Goal: Navigation & Orientation: Find specific page/section

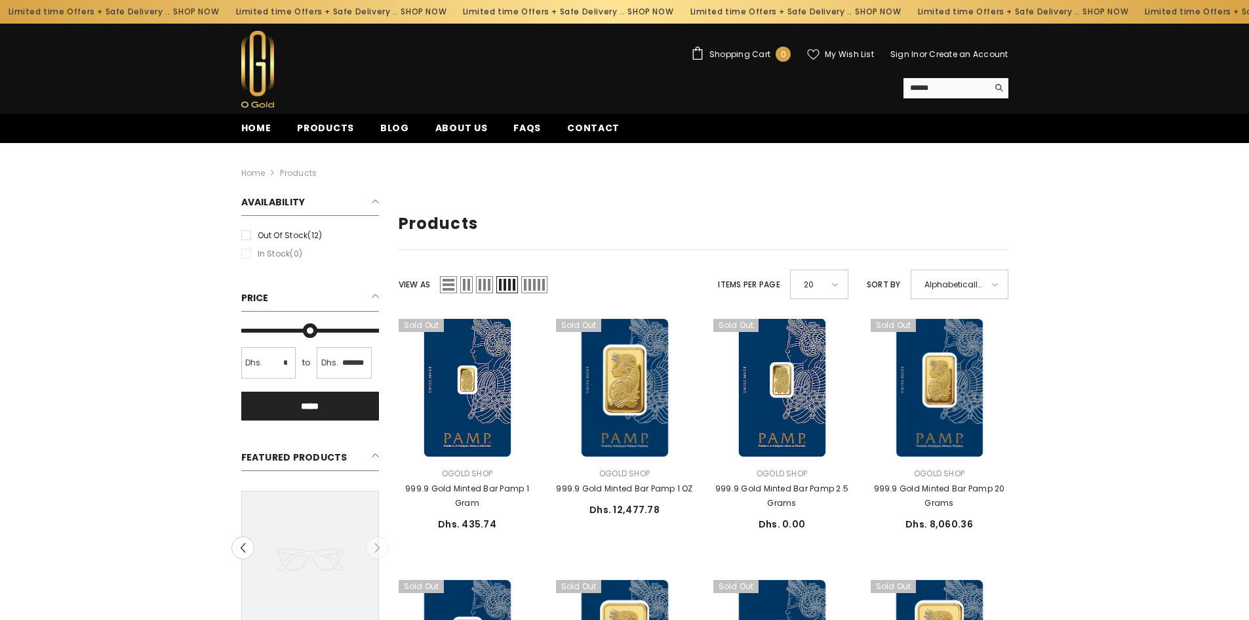
click at [824, 299] on div "20" at bounding box center [819, 285] width 58 height 30
click at [860, 193] on div "Home Products" at bounding box center [624, 169] width 787 height 52
click at [311, 130] on span "Products" at bounding box center [325, 128] width 57 height 14
click at [331, 126] on span "Products" at bounding box center [325, 128] width 57 height 14
click at [404, 130] on link "Blog" at bounding box center [394, 132] width 55 height 22
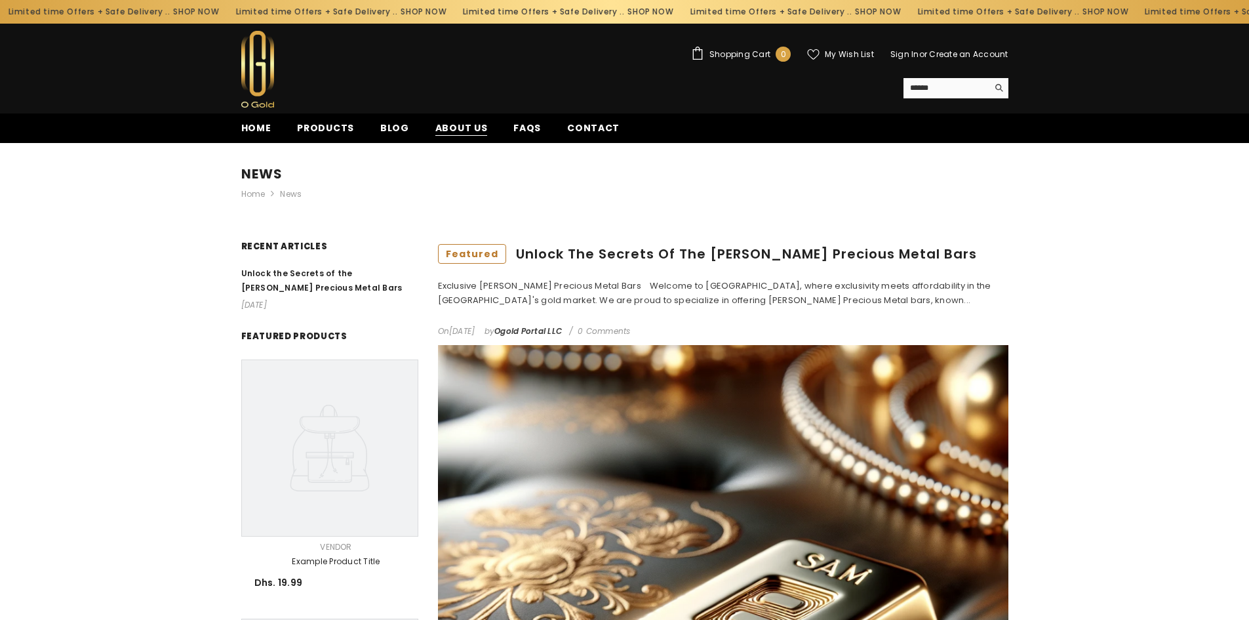
click at [460, 129] on span "About us" at bounding box center [461, 128] width 52 height 14
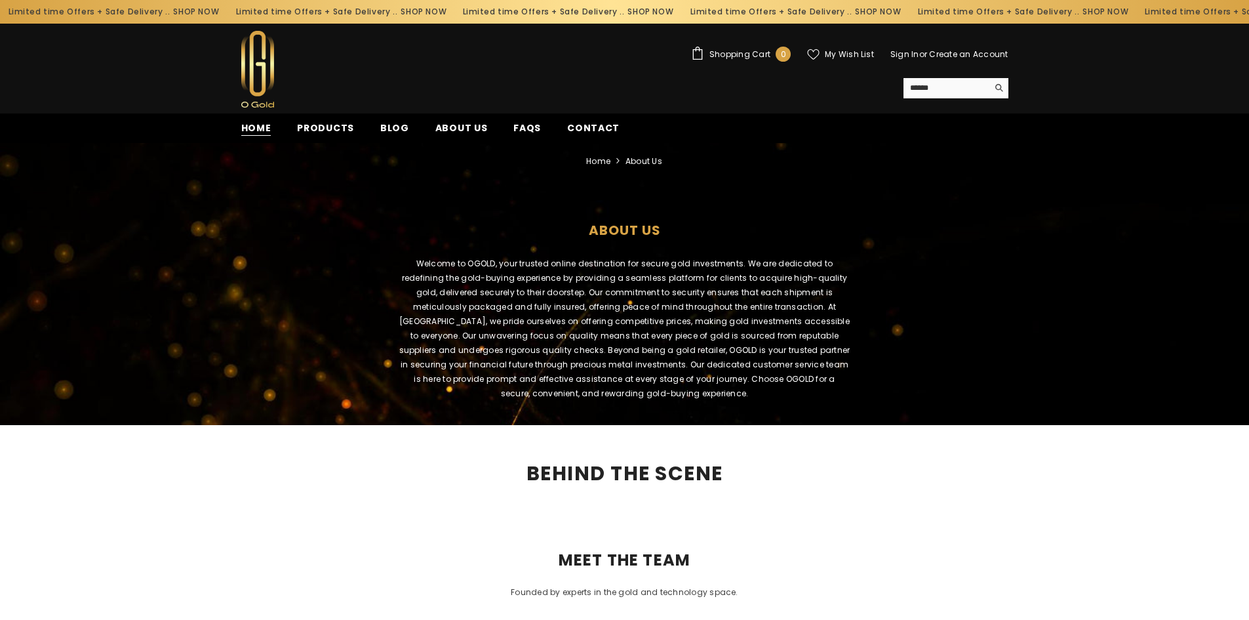
click at [258, 124] on span "Home" at bounding box center [256, 128] width 30 height 14
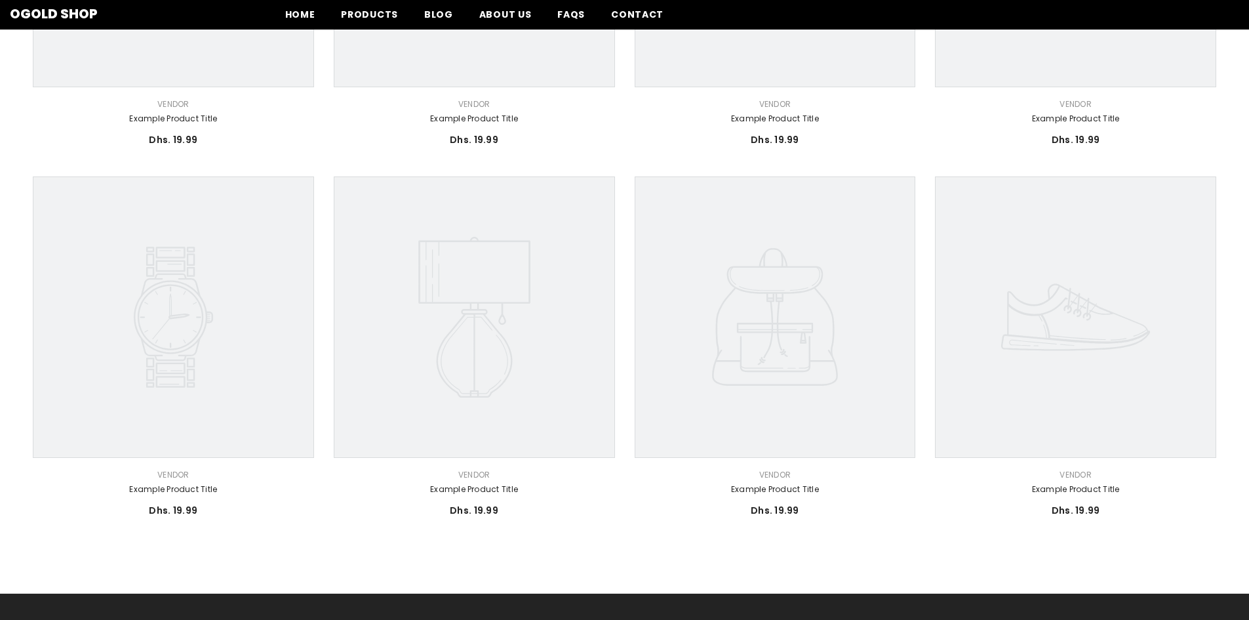
scroll to position [186, 0]
